Goal: Transaction & Acquisition: Purchase product/service

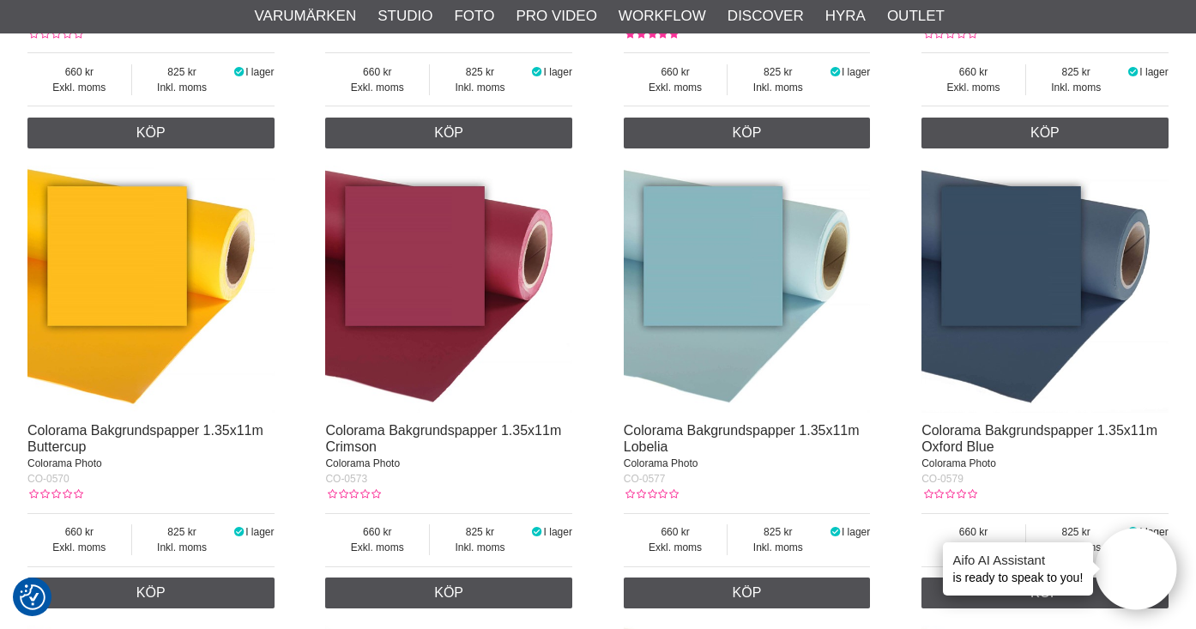
scroll to position [4686, 0]
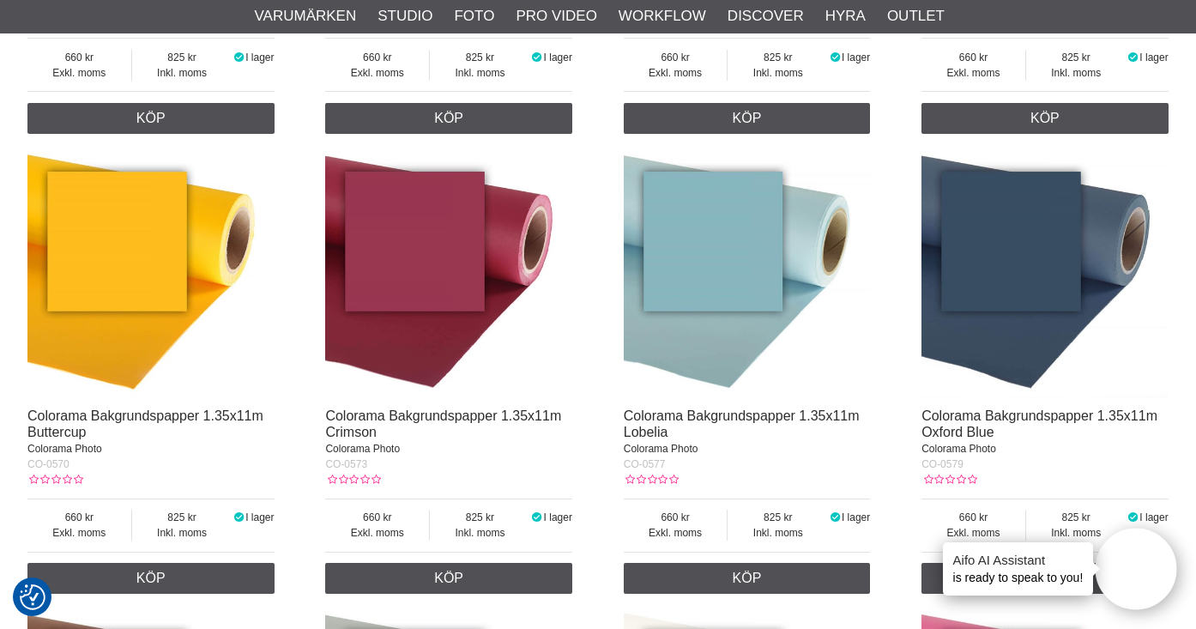
click at [1002, 265] on img at bounding box center [1044, 274] width 247 height 247
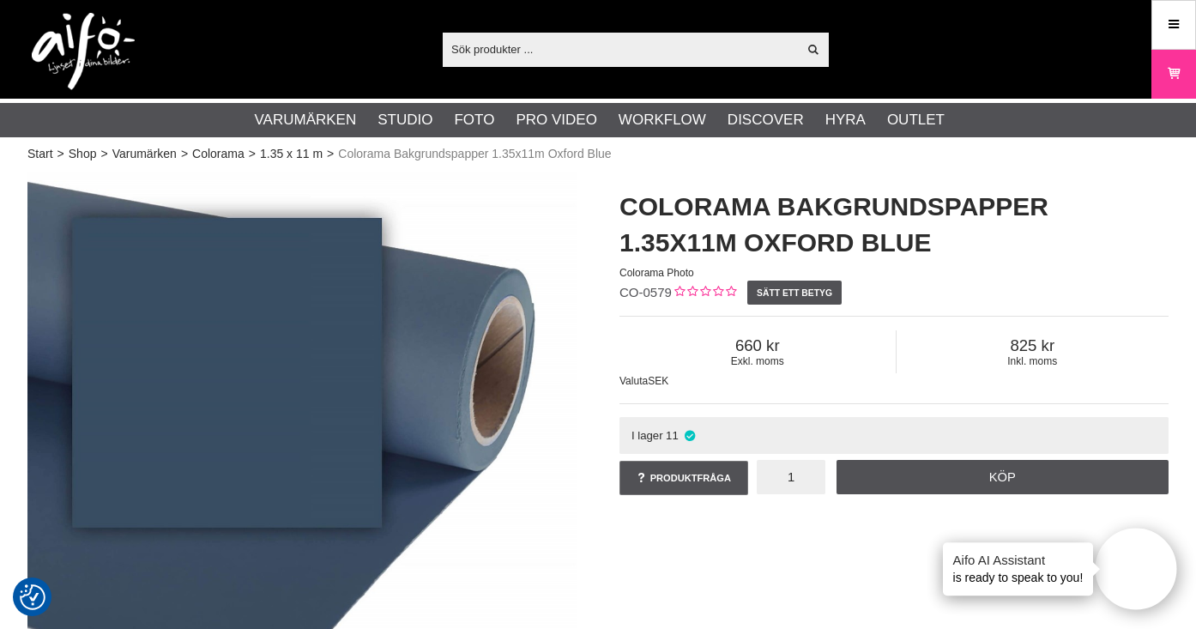
click at [793, 478] on input "1" at bounding box center [791, 477] width 69 height 34
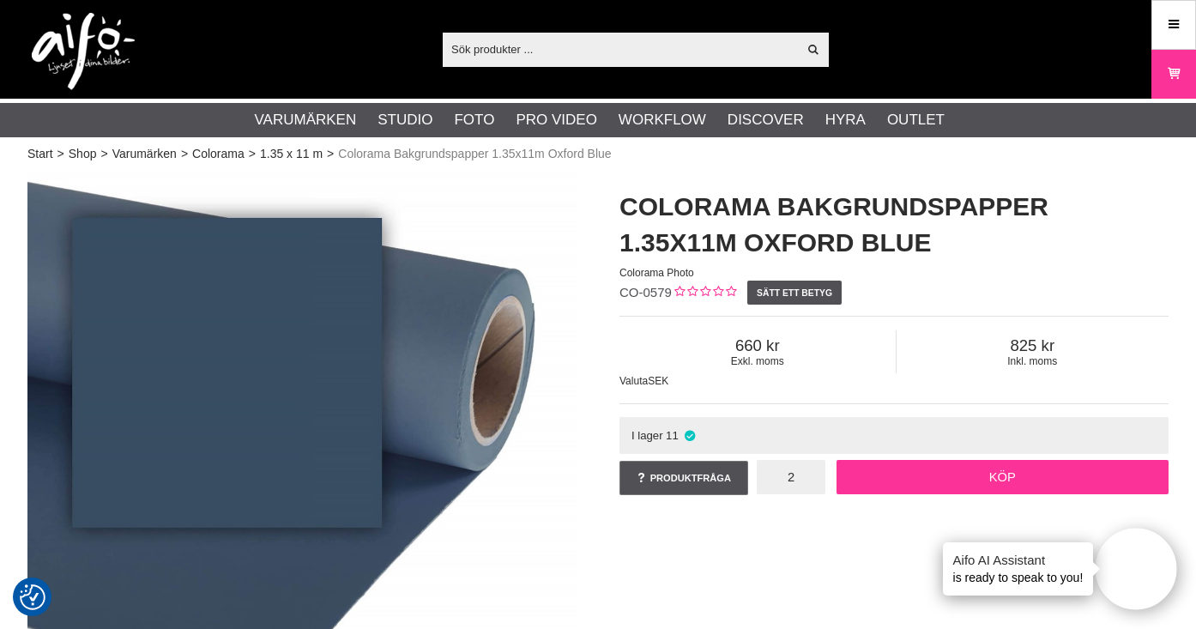
type input "2"
click at [892, 474] on link "Köp" at bounding box center [1002, 477] width 333 height 34
